Goal: Task Accomplishment & Management: Manage account settings

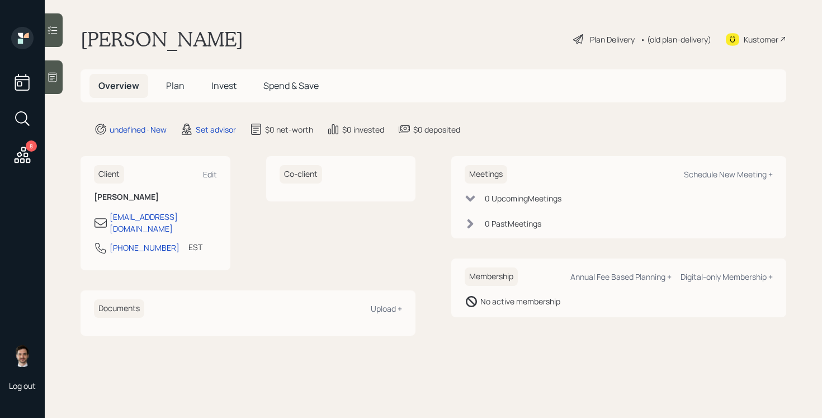
click at [171, 89] on span "Plan" at bounding box center [175, 85] width 18 height 12
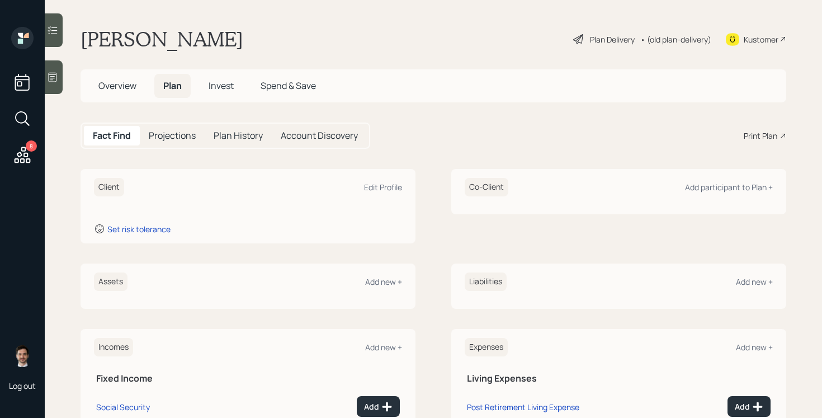
scroll to position [2, 0]
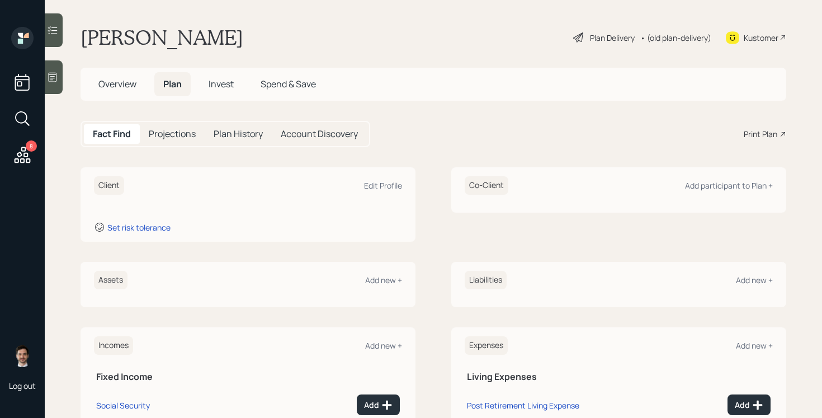
click at [103, 82] on span "Overview" at bounding box center [117, 84] width 38 height 12
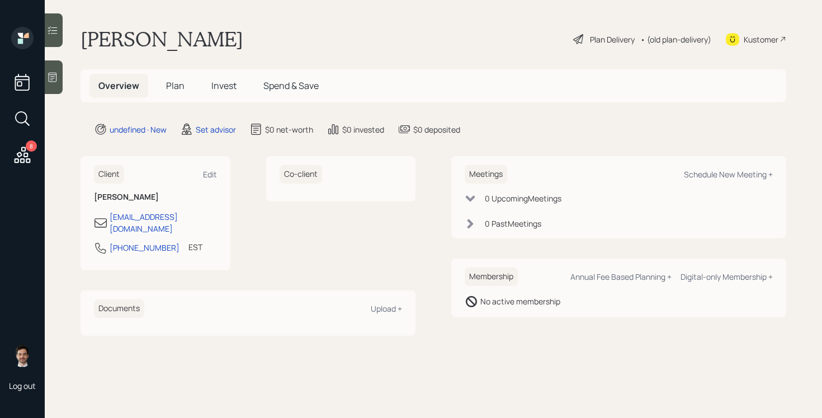
click at [51, 81] on icon at bounding box center [52, 77] width 11 height 11
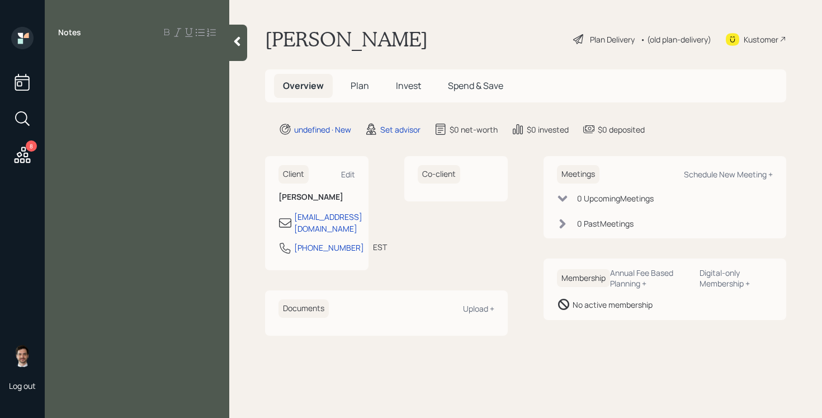
click at [119, 55] on div at bounding box center [137, 57] width 158 height 12
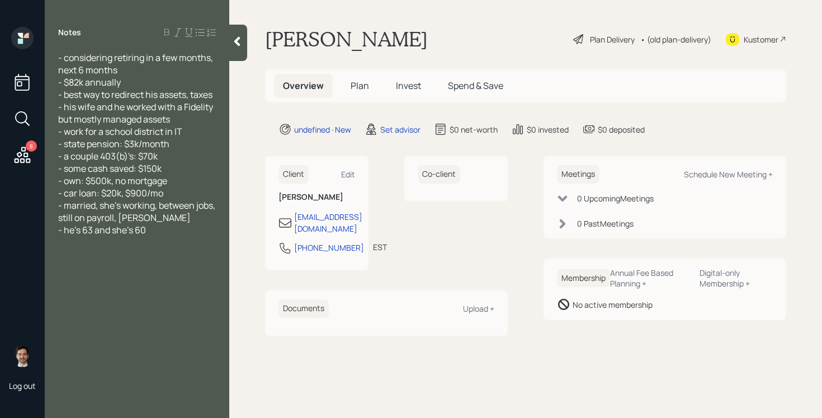
click at [235, 39] on icon at bounding box center [237, 41] width 11 height 11
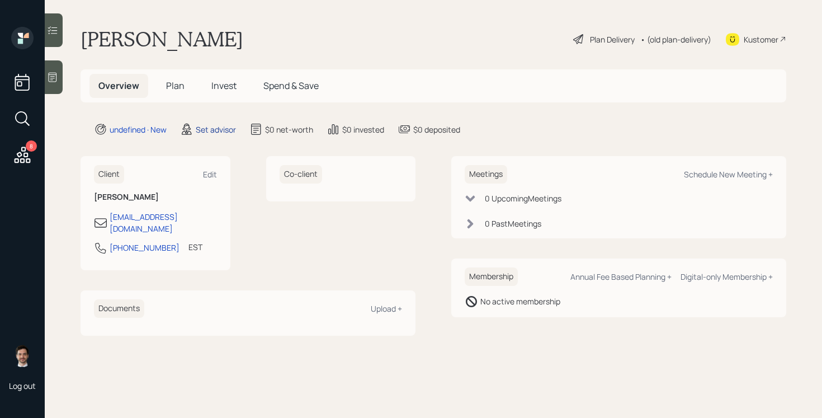
click at [221, 126] on div "Set advisor" at bounding box center [216, 130] width 40 height 12
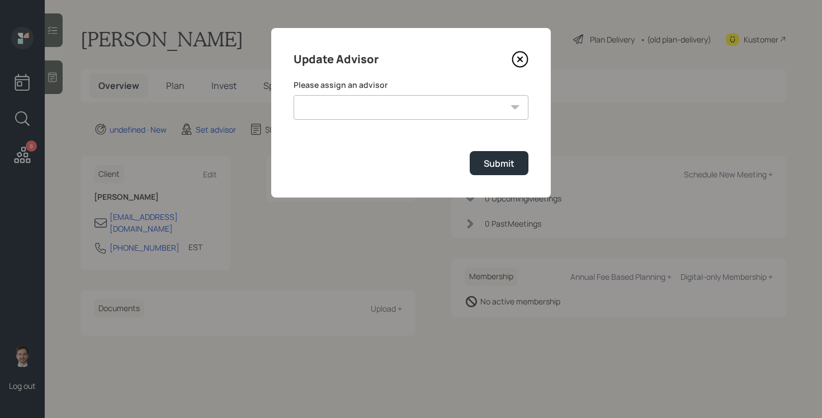
click at [446, 98] on select "Treva Nostdahl Jonah Coleman Tyler End James DiStasi Sami Boghos Eric Schwartz …" at bounding box center [411, 107] width 235 height 25
select select "ef6b64e1-8f62-4a74-b865-a7df4b35b836"
click at [294, 95] on select "Treva Nostdahl Jonah Coleman Tyler End James DiStasi Sami Boghos Eric Schwartz …" at bounding box center [411, 107] width 235 height 25
click at [506, 169] on div "Submit" at bounding box center [499, 163] width 31 height 12
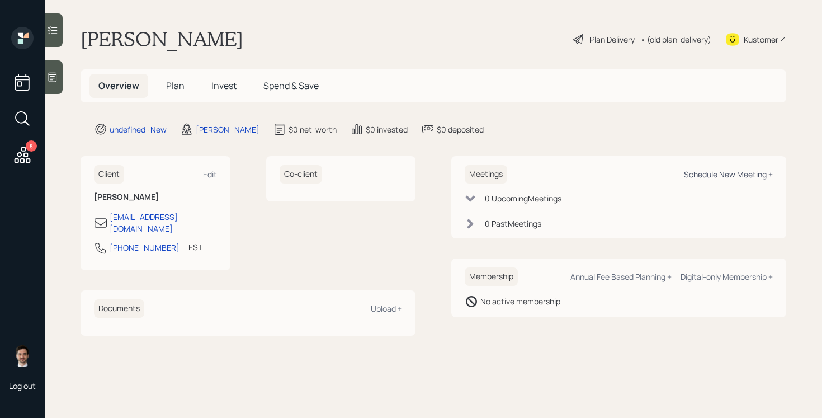
click at [745, 174] on div "Schedule New Meeting +" at bounding box center [728, 174] width 89 height 11
select select "ef6b64e1-8f62-4a74-b865-a7df4b35b836"
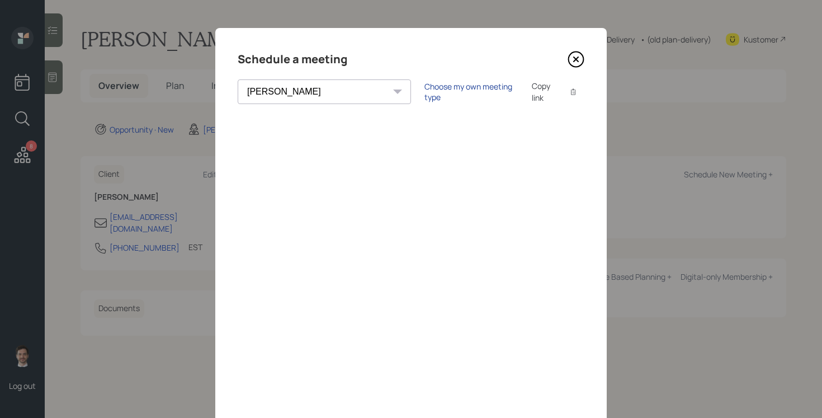
click at [424, 92] on div "Choose my own meeting type" at bounding box center [471, 91] width 94 height 21
click at [576, 60] on icon at bounding box center [576, 59] width 17 height 17
